Goal: Task Accomplishment & Management: Complete application form

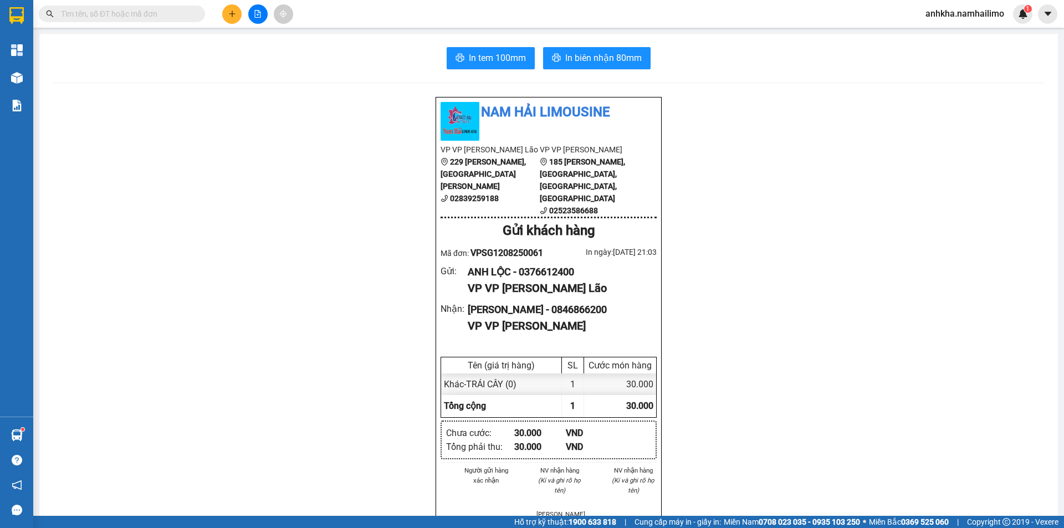
click at [146, 19] on input "text" at bounding box center [126, 14] width 131 height 12
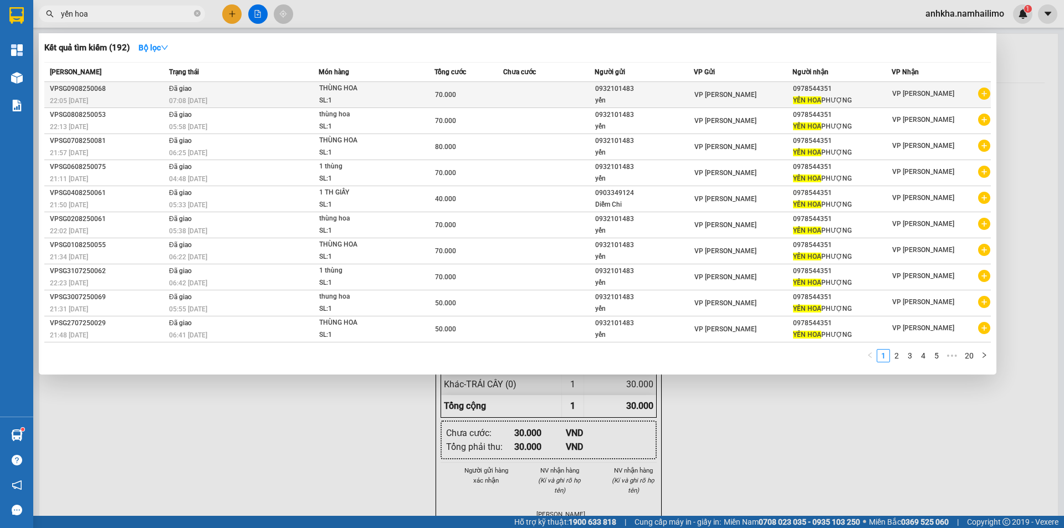
type input "yến hoa"
click at [985, 94] on icon "plus-circle" at bounding box center [984, 94] width 12 height 12
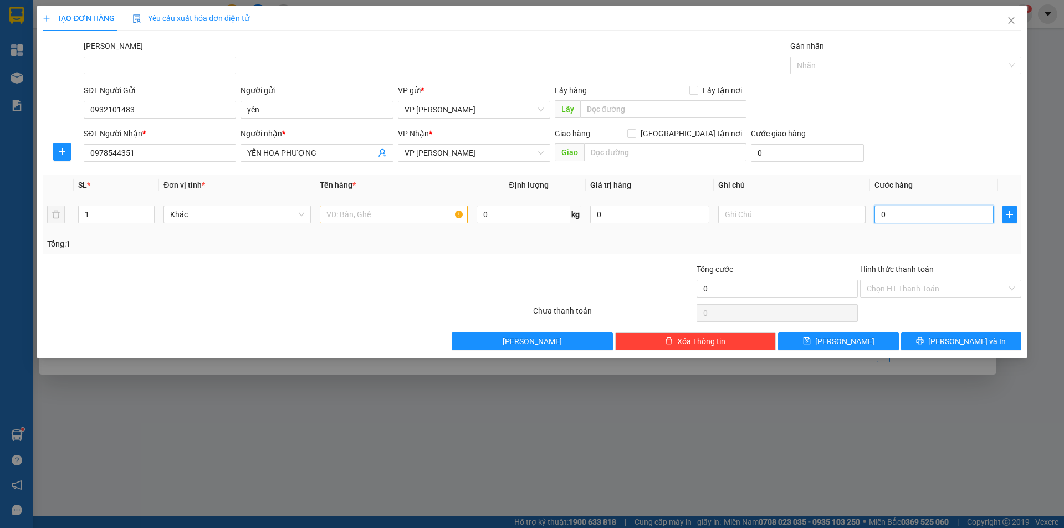
click at [911, 212] on input "0" at bounding box center [933, 215] width 119 height 18
type input "7"
type input "70"
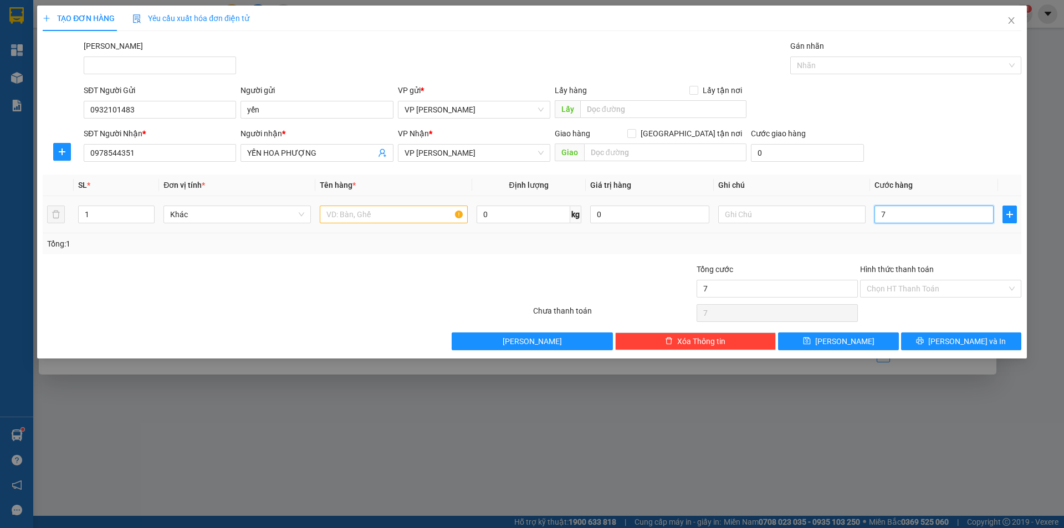
type input "70"
type input "7"
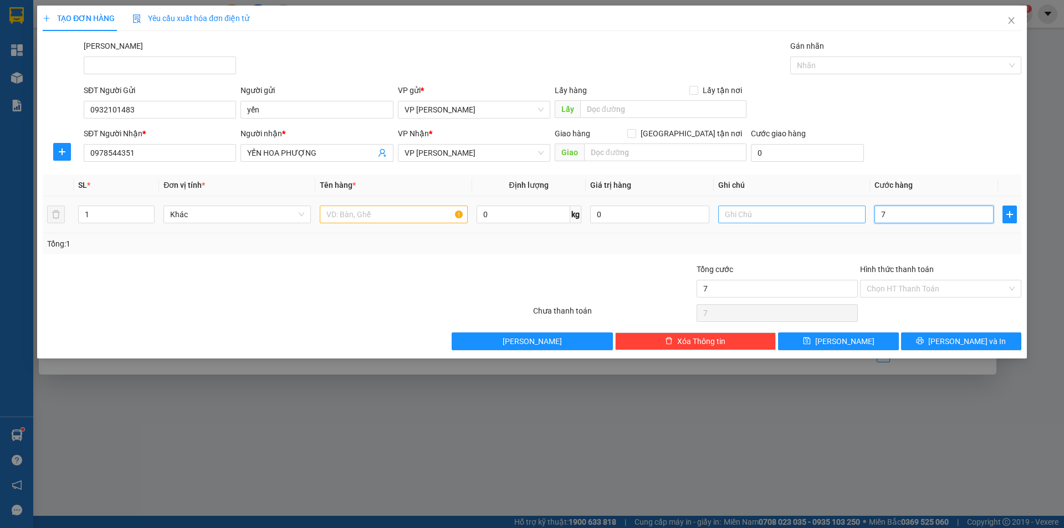
type input "0"
type input "06"
type input "6"
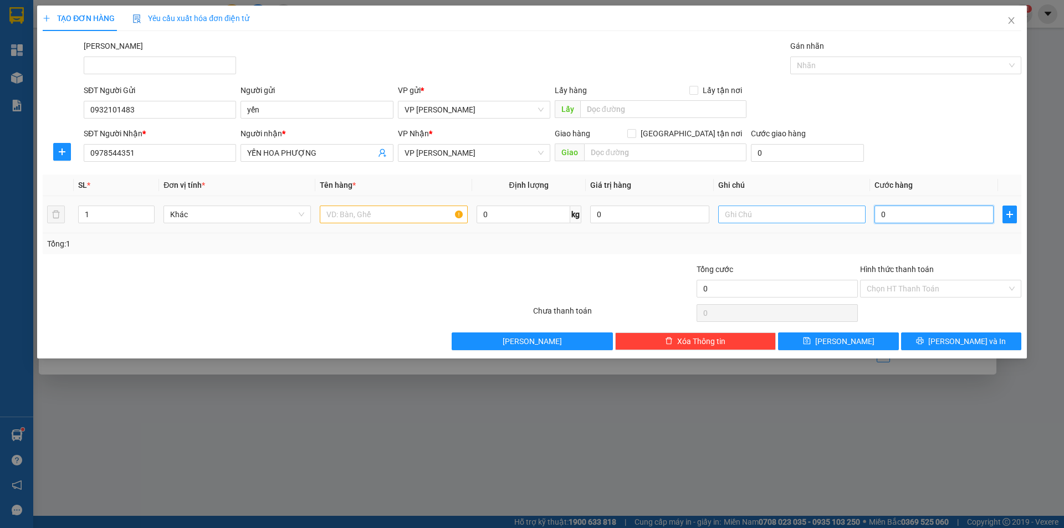
type input "6"
type input "060"
type input "60"
type input "60.000"
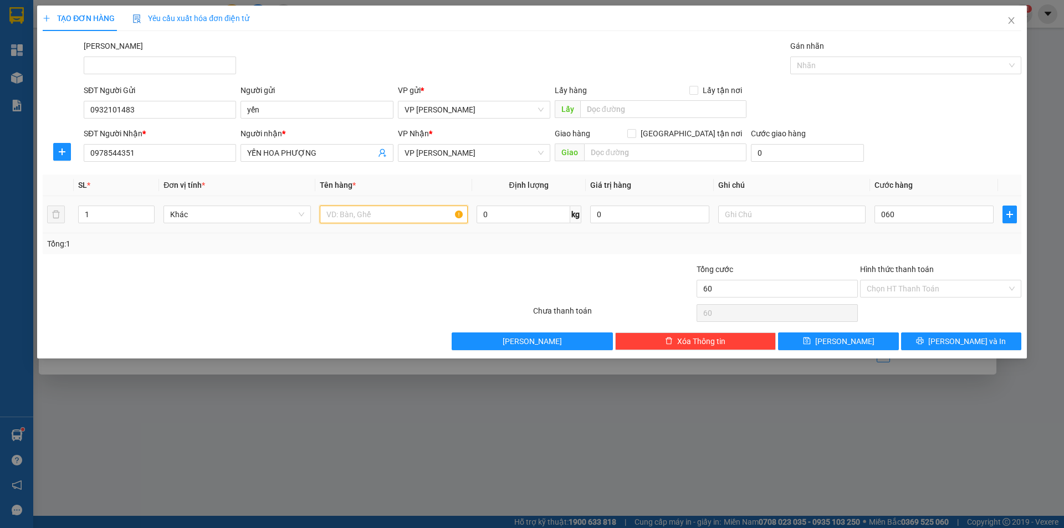
type input "60.000"
click at [354, 208] on input "text" at bounding box center [393, 215] width 147 height 18
type input "y"
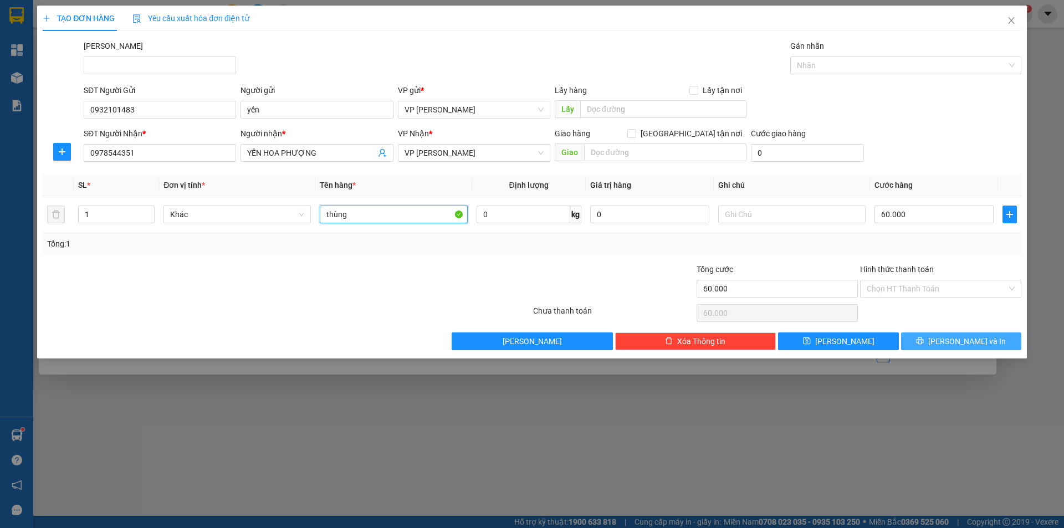
type input "thùng"
click at [929, 344] on button "[PERSON_NAME] và In" at bounding box center [961, 341] width 120 height 18
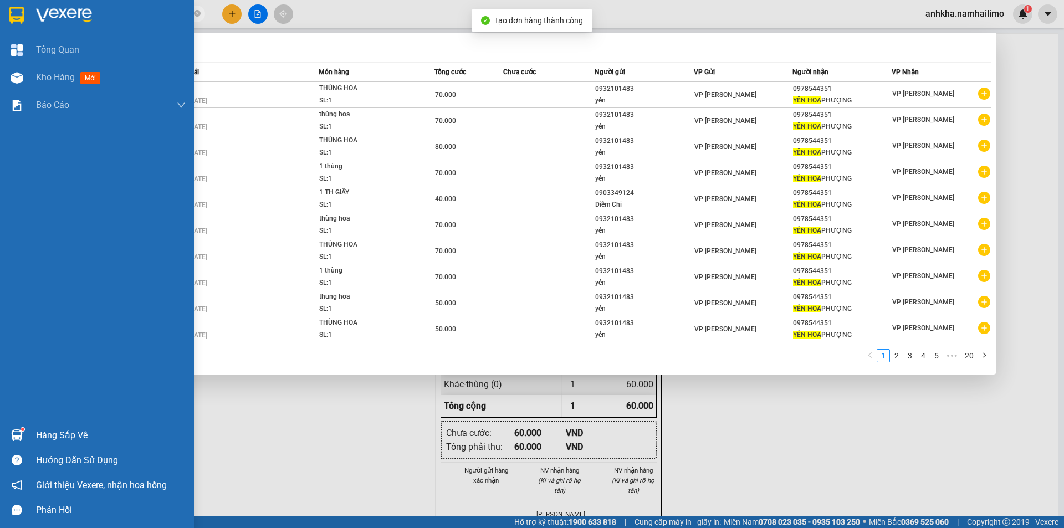
click at [24, 70] on div at bounding box center [16, 77] width 19 height 19
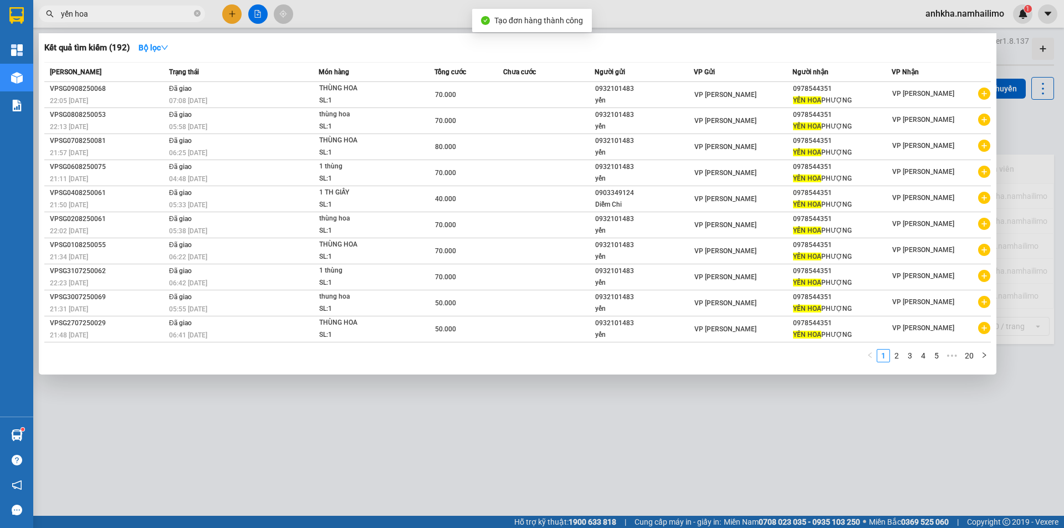
click at [402, 21] on div at bounding box center [532, 264] width 1064 height 528
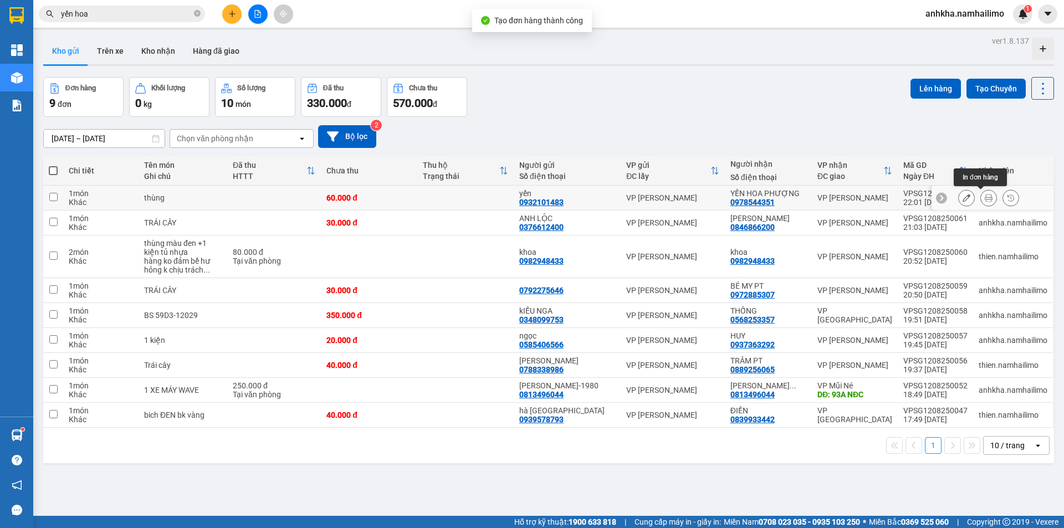
click at [981, 197] on button at bounding box center [989, 197] width 16 height 19
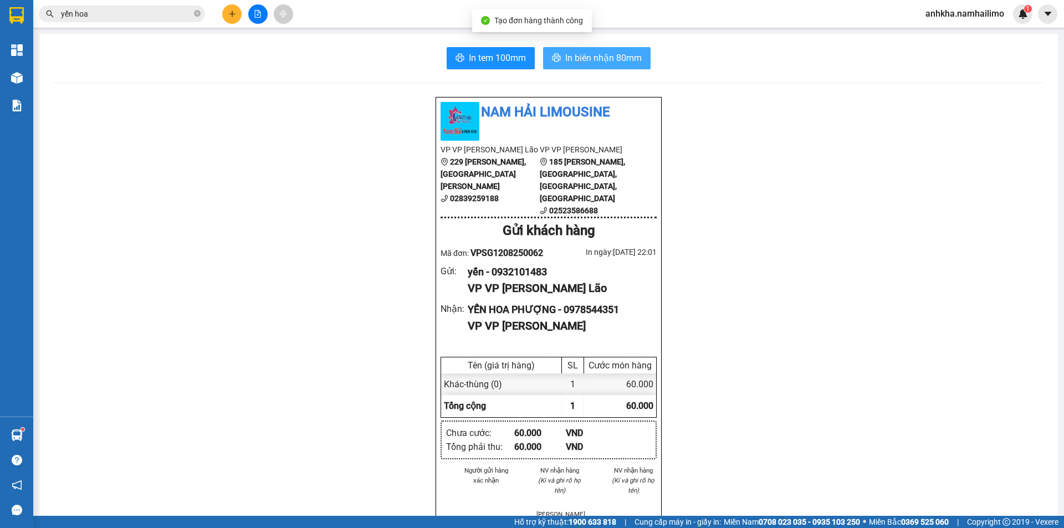
click at [580, 51] on span "In biên nhận 80mm" at bounding box center [603, 58] width 76 height 14
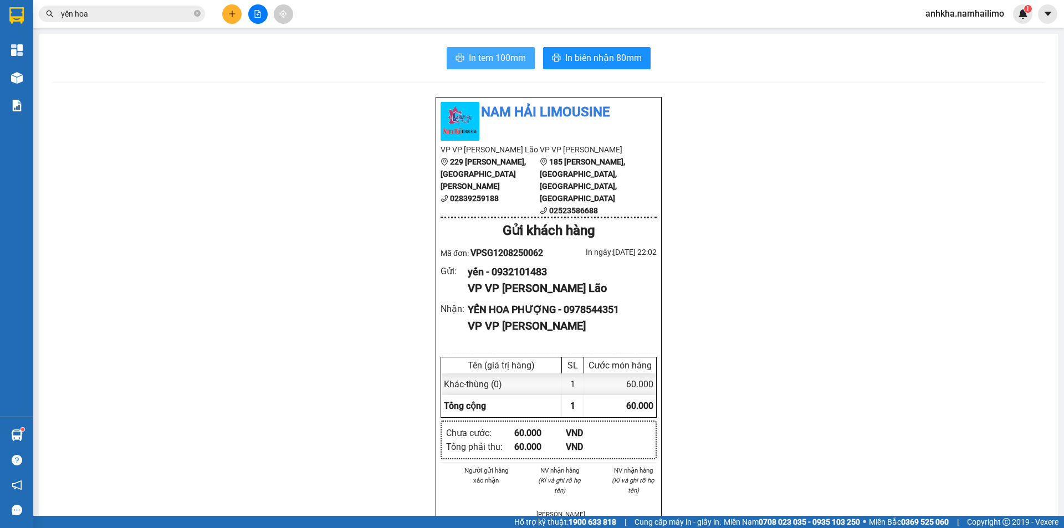
click at [491, 54] on span "In tem 100mm" at bounding box center [497, 58] width 57 height 14
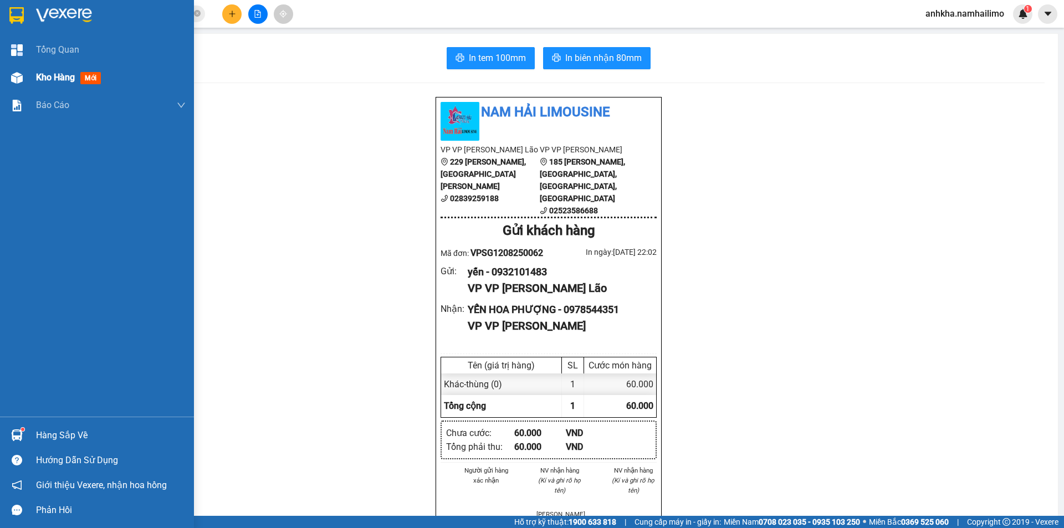
click at [34, 78] on div "Kho hàng mới" at bounding box center [97, 78] width 194 height 28
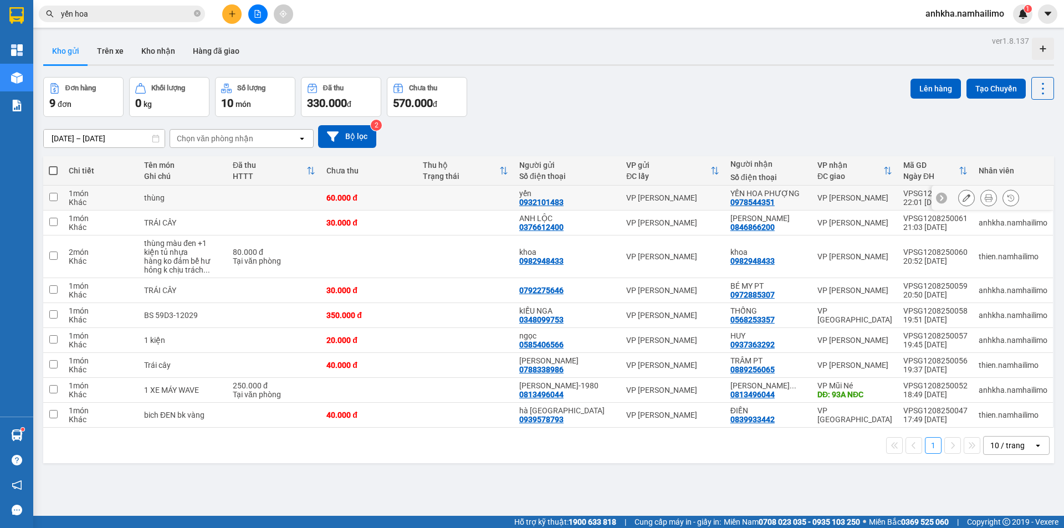
click at [962, 197] on button at bounding box center [967, 197] width 16 height 19
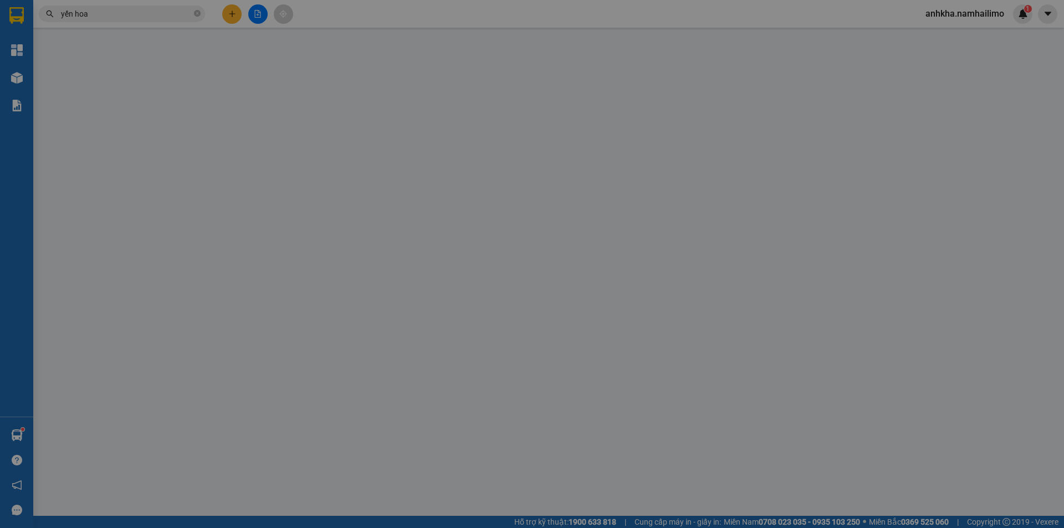
type input "0932101483"
type input "yến"
type input "0978544351"
type input "YẾN HOA PHƯỢNG"
type input "60.000"
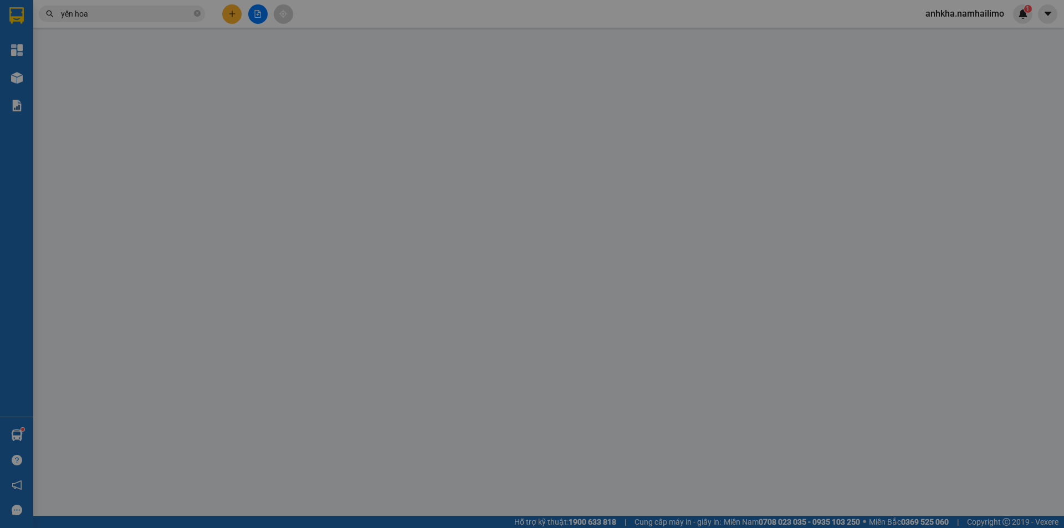
type input "60.000"
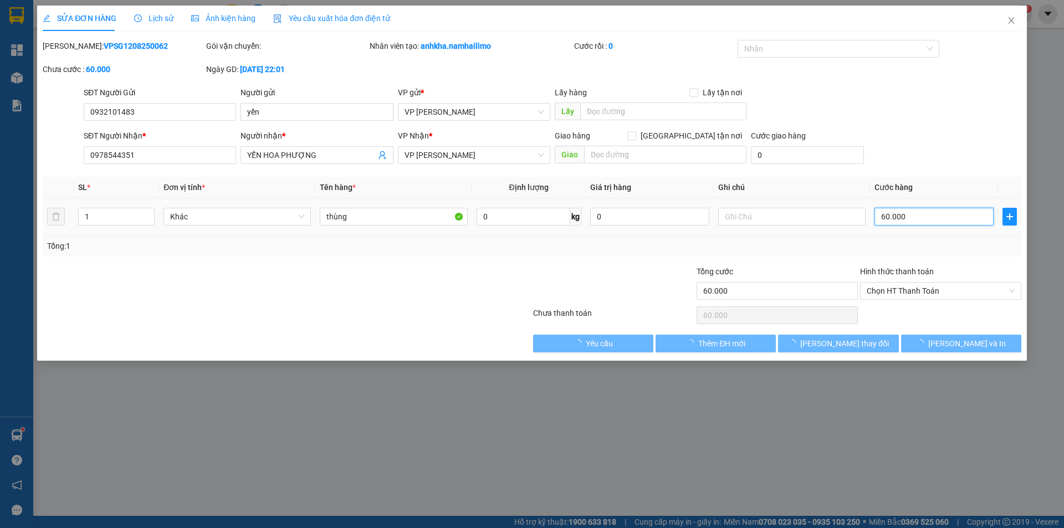
click at [883, 220] on input "60.000" at bounding box center [933, 217] width 119 height 18
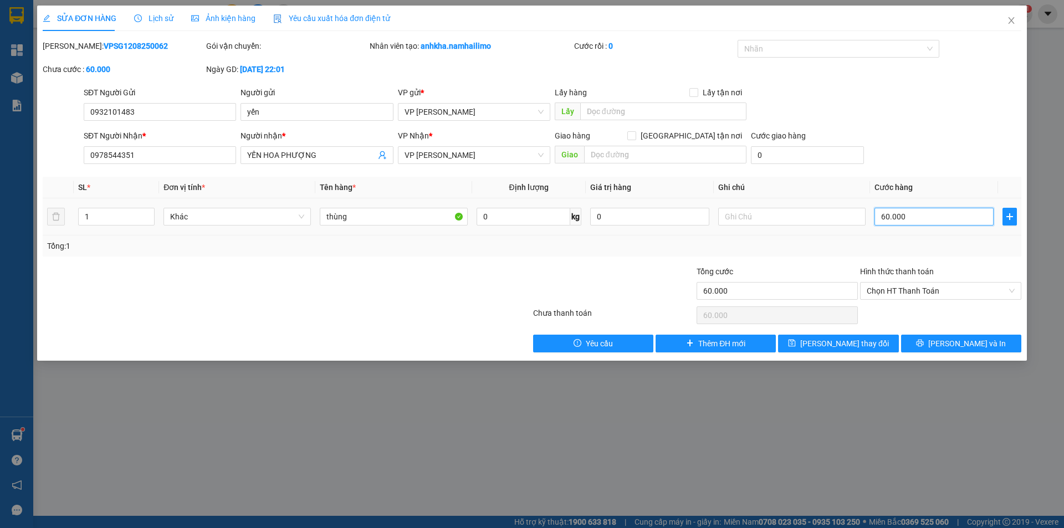
type input "8"
type input "80"
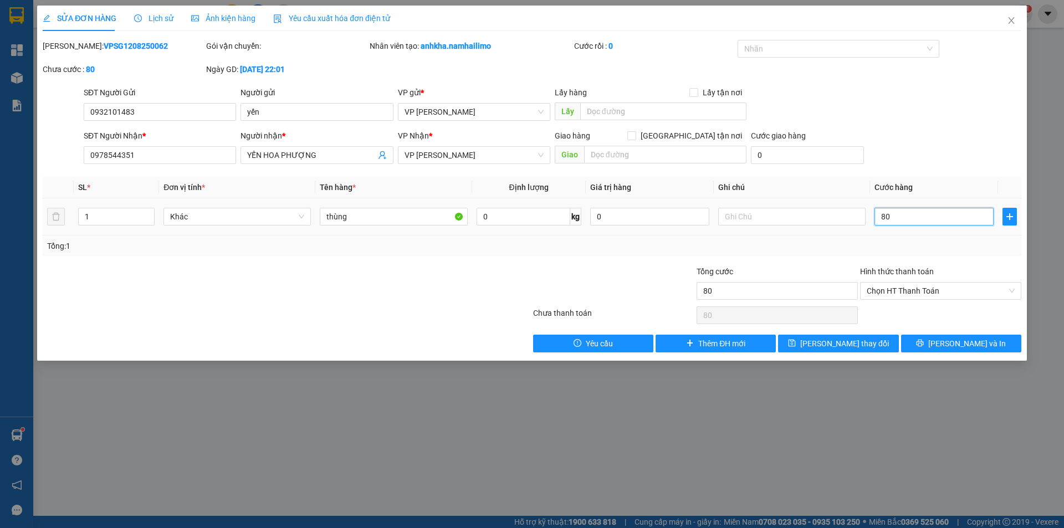
type input "80"
type input "80.000"
click at [873, 236] on div "Tổng: 1" at bounding box center [532, 245] width 979 height 21
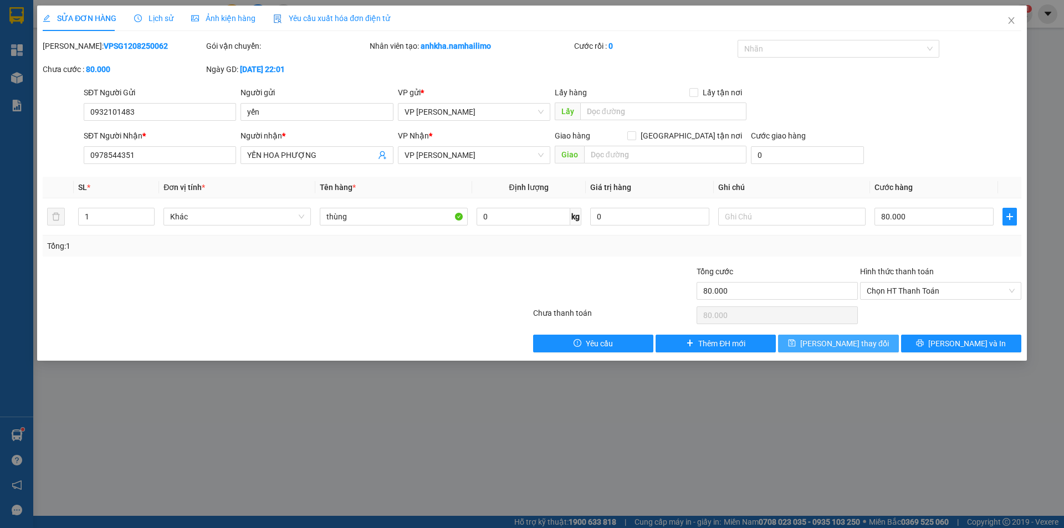
drag, startPoint x: 860, startPoint y: 345, endPoint x: 938, endPoint y: 316, distance: 82.7
click at [933, 314] on div "Total Paid Fee 0 Total UnPaid Fee 60.000 Cash Collection Total Fee Mã ĐH: VPSG1…" at bounding box center [532, 196] width 979 height 313
click at [924, 342] on icon "printer" at bounding box center [919, 343] width 7 height 7
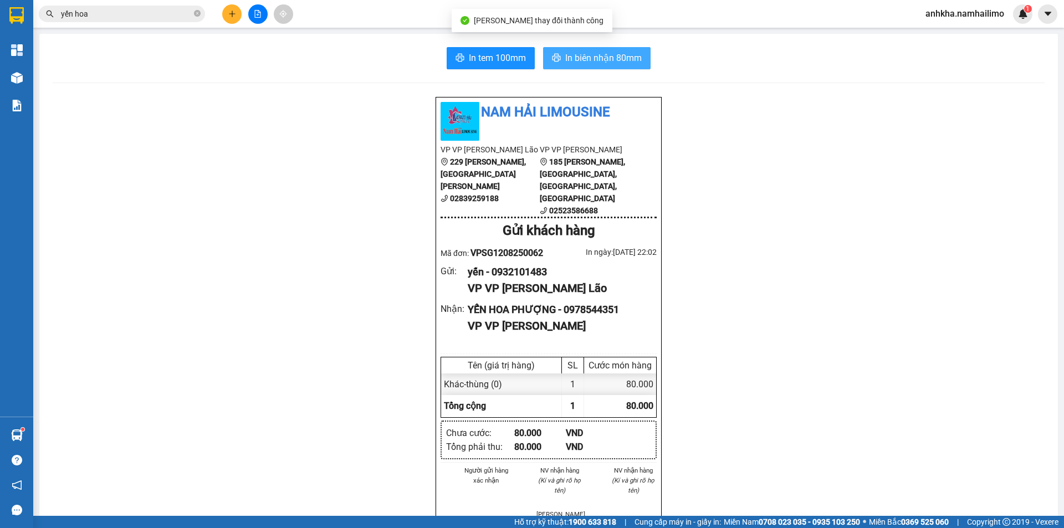
click at [592, 52] on span "In biên nhận 80mm" at bounding box center [603, 58] width 76 height 14
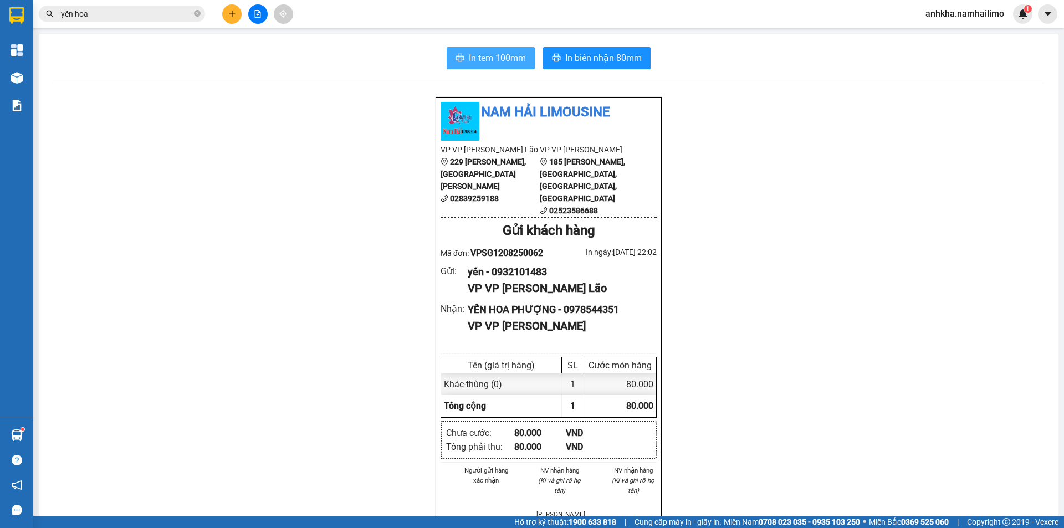
click at [495, 52] on span "In tem 100mm" at bounding box center [497, 58] width 57 height 14
